Goal: Task Accomplishment & Management: Manage account settings

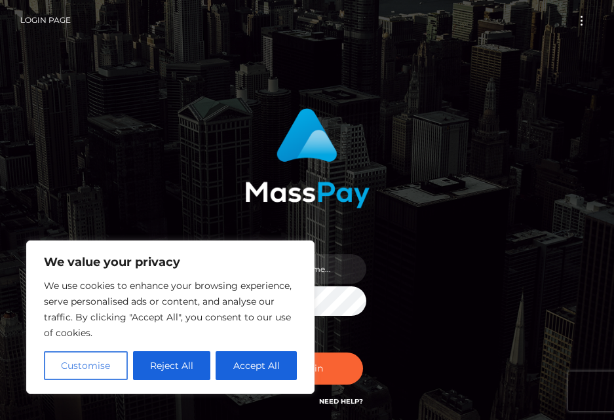
click at [82, 370] on button "Customise" at bounding box center [86, 365] width 84 height 29
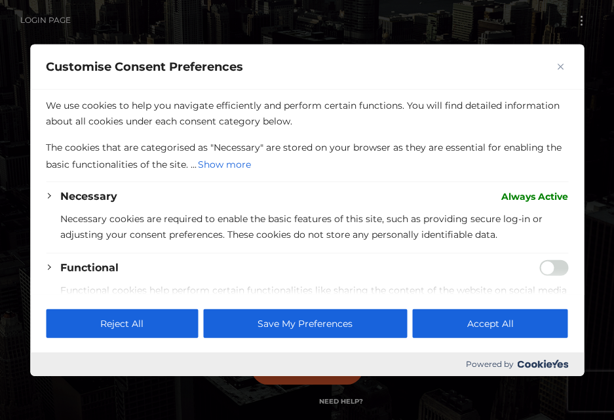
click at [552, 66] on div "Customise Consent Preferences" at bounding box center [307, 66] width 554 height 45
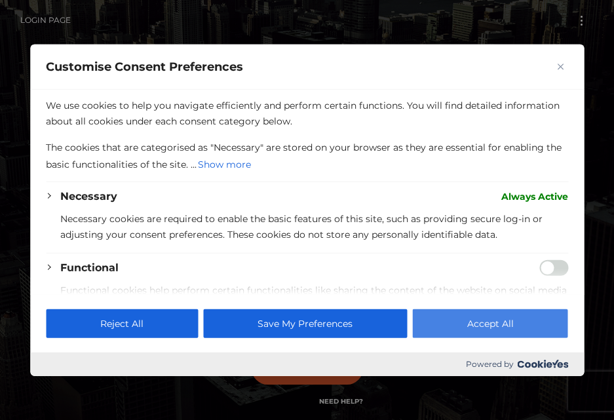
click at [526, 322] on button "Accept All" at bounding box center [490, 324] width 155 height 29
checkbox input "true"
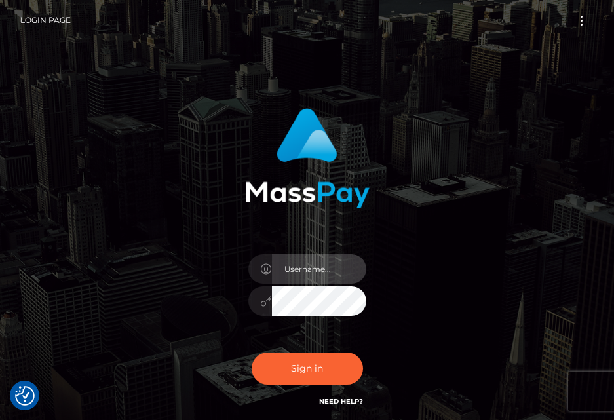
click at [337, 264] on input "text" at bounding box center [319, 269] width 94 height 30
type input "[EMAIL_ADDRESS][DOMAIN_NAME]"
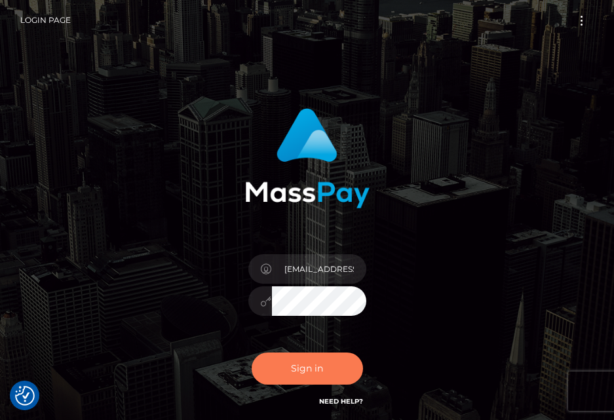
click at [321, 361] on button "Sign in" at bounding box center [307, 369] width 111 height 32
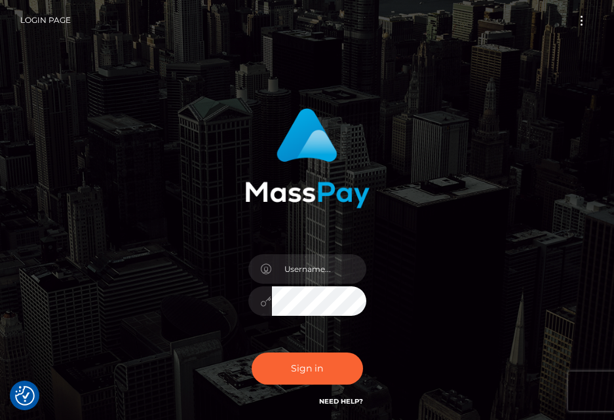
scroll to position [110, 0]
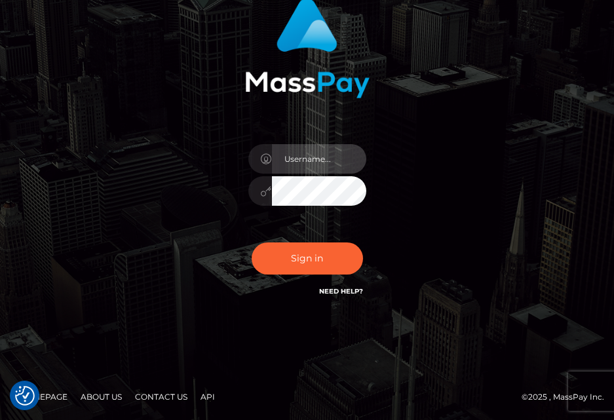
click at [328, 163] on input "text" at bounding box center [319, 159] width 94 height 30
type input "[EMAIL_ADDRESS][DOMAIN_NAME]"
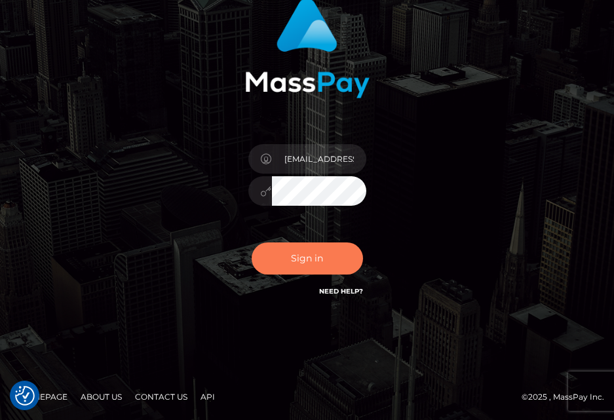
click at [311, 260] on button "Sign in" at bounding box center [307, 259] width 111 height 32
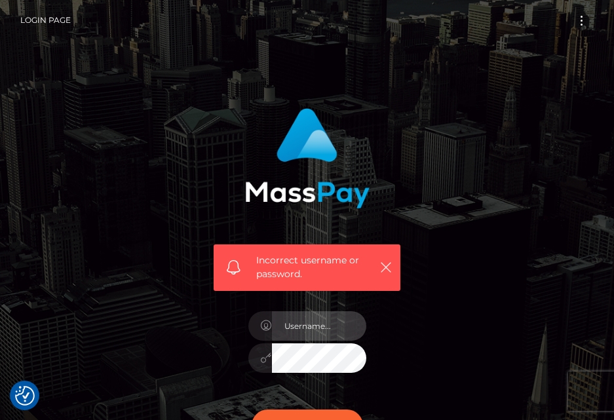
click at [326, 324] on input "text" at bounding box center [319, 326] width 94 height 30
type input "[EMAIL_ADDRESS][DOMAIN_NAME]"
click at [309, 327] on input "[EMAIL_ADDRESS][DOMAIN_NAME]" at bounding box center [319, 326] width 94 height 30
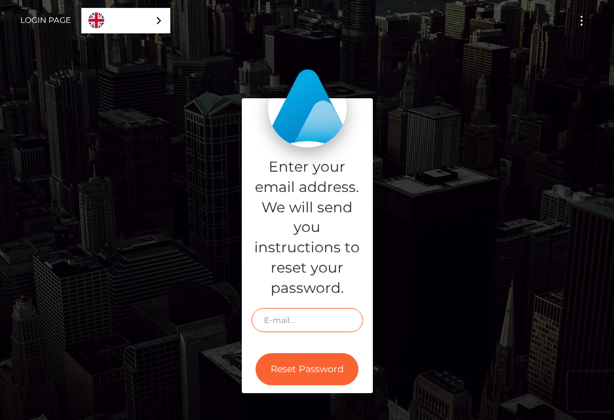
click at [310, 324] on input "text" at bounding box center [307, 320] width 111 height 24
drag, startPoint x: 441, startPoint y: 249, endPoint x: 348, endPoint y: 148, distance: 136.4
click at [437, 241] on div "Enter your email address. We will send you instructions to reset your password.…" at bounding box center [307, 252] width 472 height 308
click at [72, 16] on div "Login Page English Español 中文 (简体) Português (Brasil)" at bounding box center [95, 21] width 150 height 28
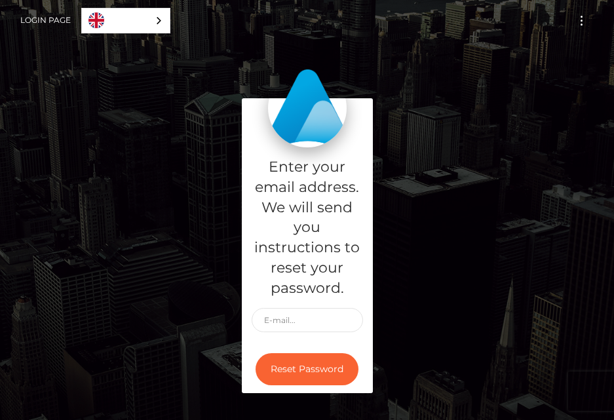
click at [65, 18] on link "Login Page" at bounding box center [45, 21] width 50 height 28
